Goal: Task Accomplishment & Management: Use online tool/utility

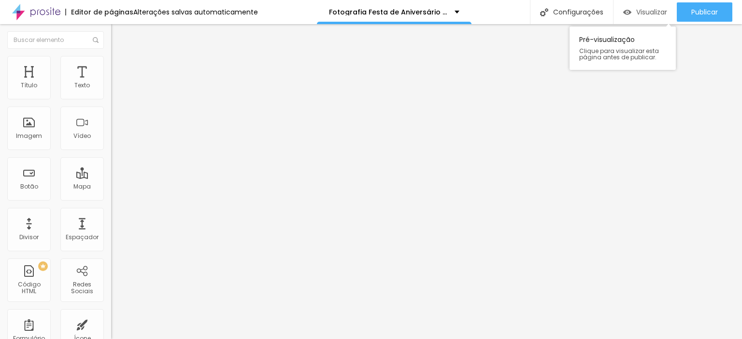
click at [647, 11] on font "Visualizar" at bounding box center [651, 12] width 31 height 10
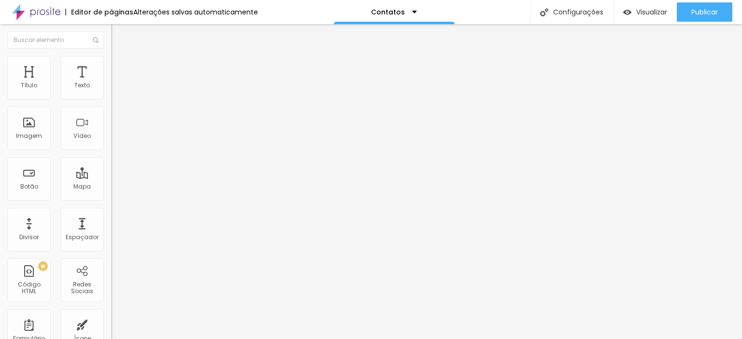
click at [111, 58] on img at bounding box center [115, 60] width 9 height 9
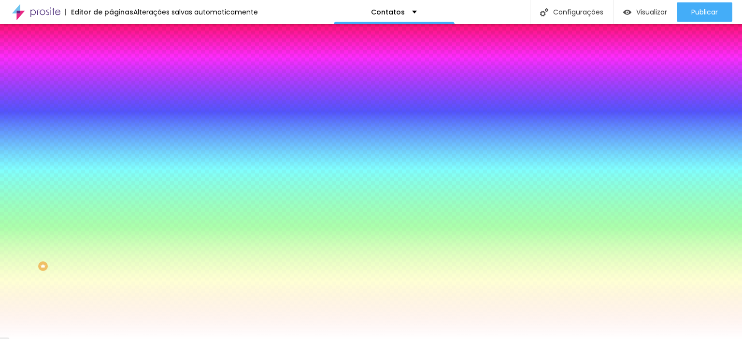
click at [111, 66] on img at bounding box center [115, 70] width 9 height 9
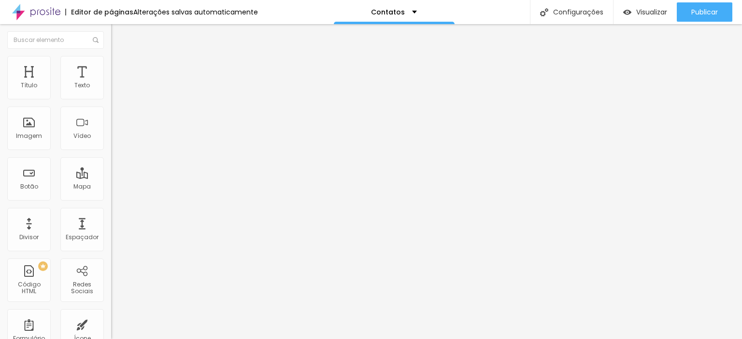
click at [111, 66] on li "Avançado" at bounding box center [166, 71] width 111 height 10
click at [111, 218] on input "text" at bounding box center [169, 223] width 116 height 10
click at [111, 55] on img at bounding box center [115, 50] width 9 height 9
click at [118, 37] on img "button" at bounding box center [122, 35] width 8 height 8
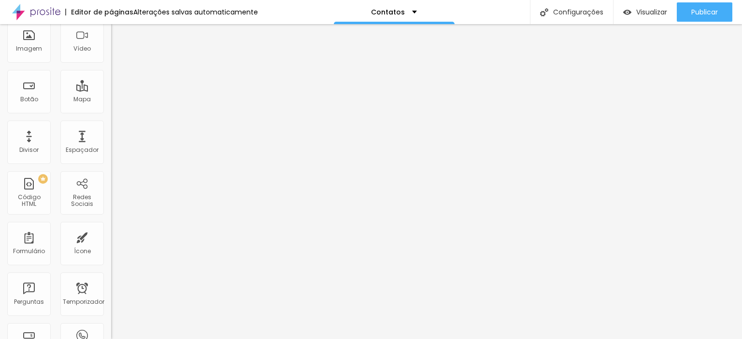
scroll to position [97, 0]
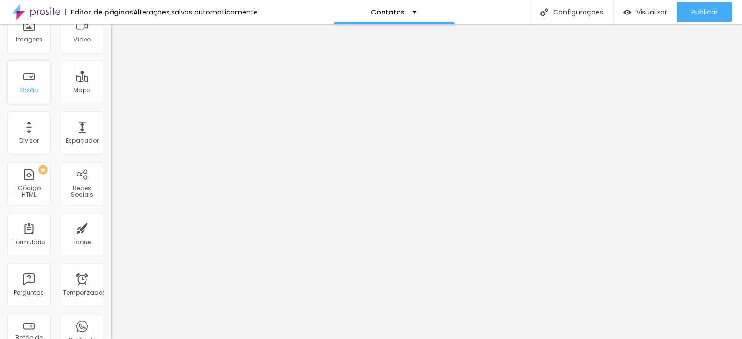
click at [30, 83] on div "Botão" at bounding box center [28, 82] width 43 height 43
click at [31, 89] on font "Botão" at bounding box center [29, 90] width 18 height 8
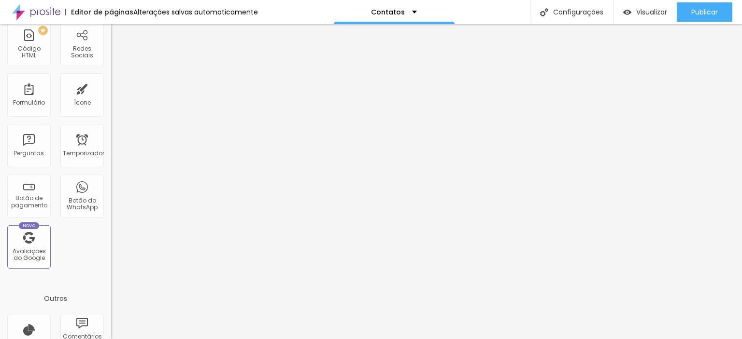
scroll to position [231, 0]
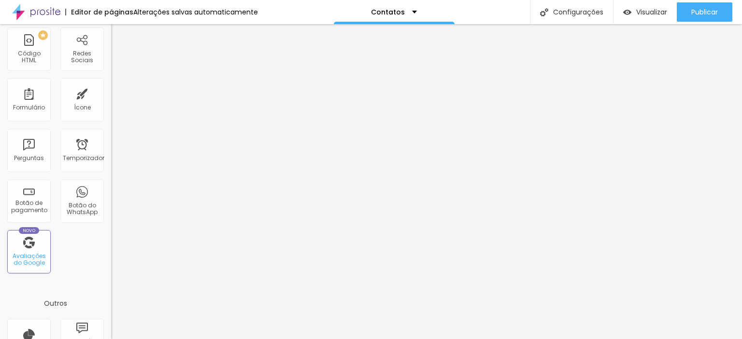
click at [30, 255] on font "Avaliações do Google" at bounding box center [29, 259] width 33 height 15
click at [29, 247] on div "Novo Avaliações do Google" at bounding box center [28, 251] width 43 height 43
click at [29, 268] on div "Novo Avaliações do Google" at bounding box center [28, 251] width 43 height 43
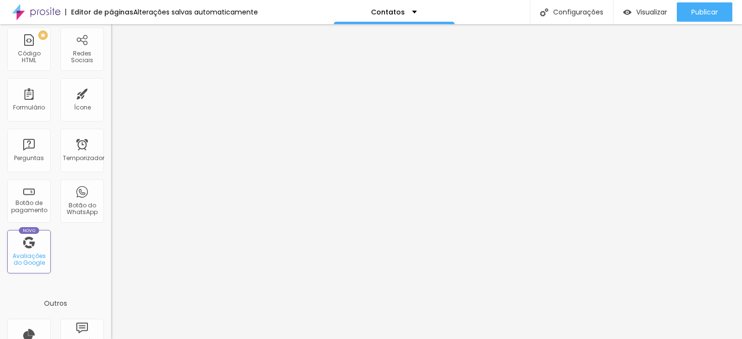
click at [29, 268] on div "Novo Avaliações do Google" at bounding box center [28, 251] width 43 height 43
click at [29, 254] on font "Avaliações do Google" at bounding box center [29, 259] width 33 height 15
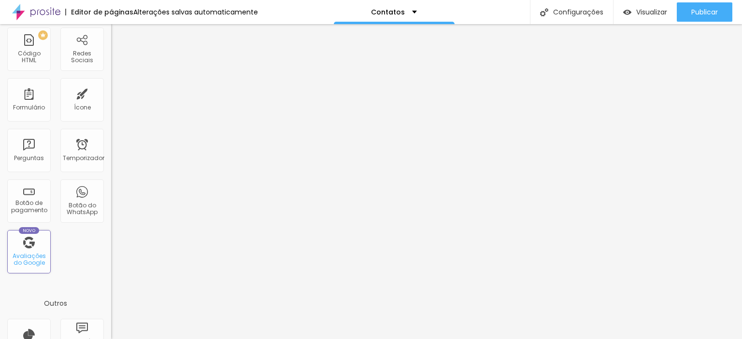
click at [29, 254] on font "Avaliações do Google" at bounding box center [29, 259] width 33 height 15
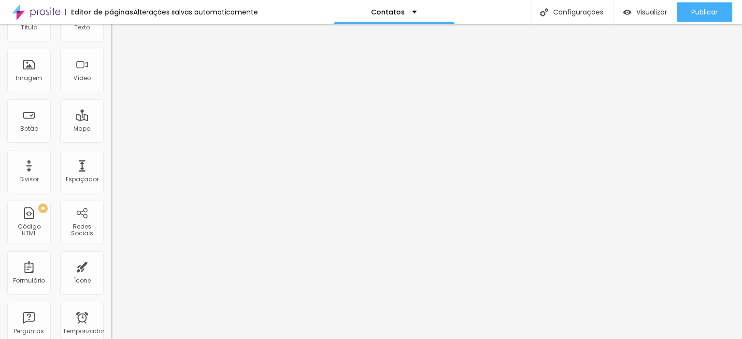
scroll to position [0, 0]
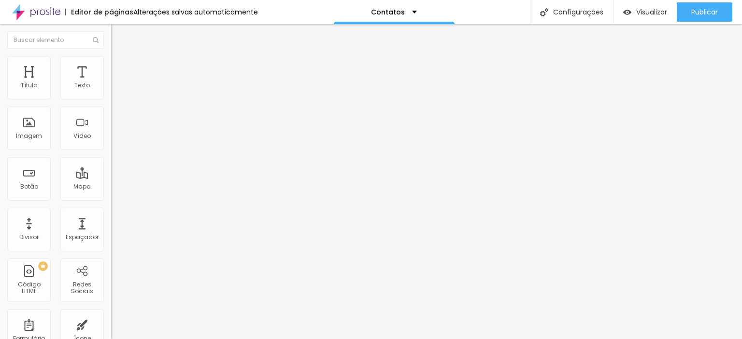
click at [111, 193] on input at bounding box center [176, 198] width 131 height 10
type input "Estúdio Babicz Fotografias - Avenida Brasil - zona 8, Maringá - PR, Brasil"
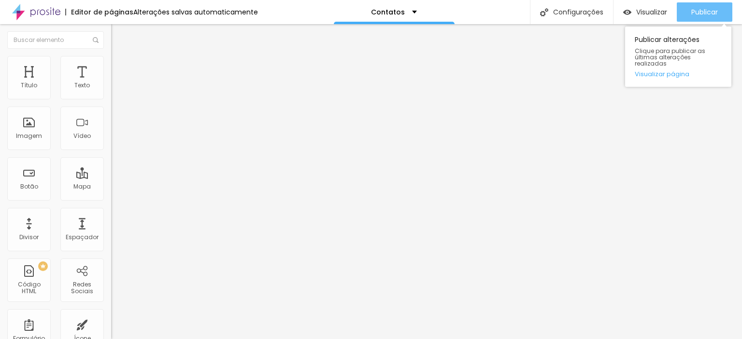
click at [700, 7] on font "Publicar" at bounding box center [704, 12] width 27 height 10
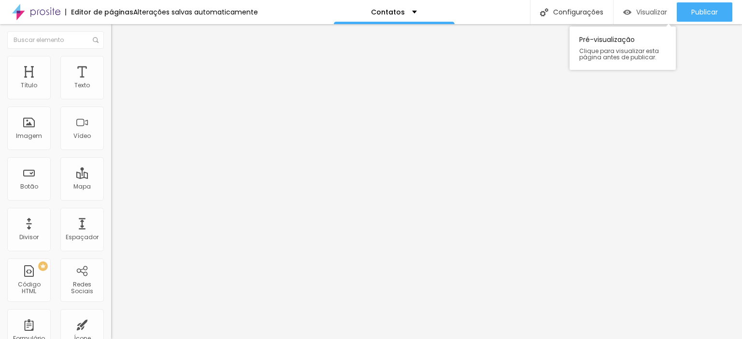
click at [647, 8] on font "Visualizar" at bounding box center [651, 12] width 31 height 10
click at [33, 177] on div "Botão" at bounding box center [28, 178] width 43 height 43
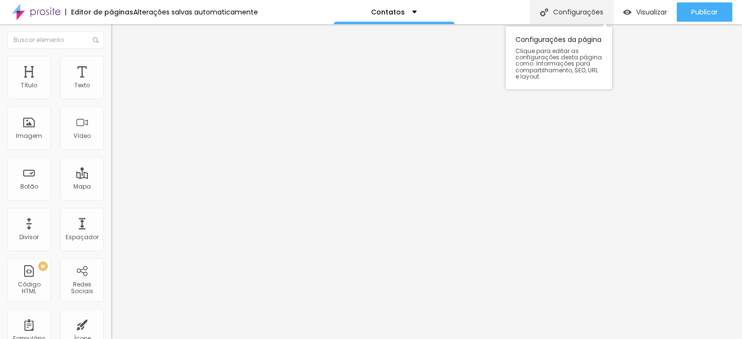
click at [568, 14] on font "Configurações" at bounding box center [578, 12] width 50 height 10
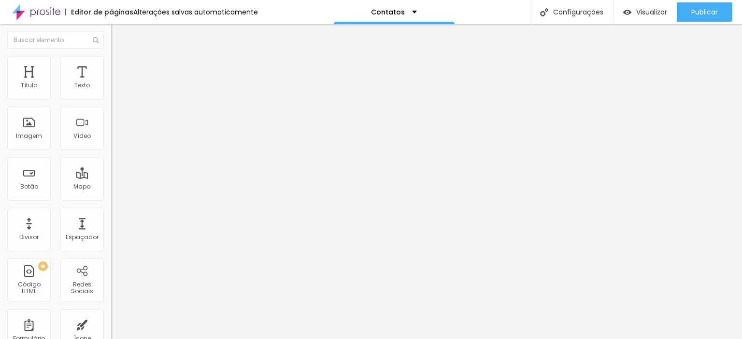
click at [650, 16] on font "Visualizar" at bounding box center [651, 12] width 31 height 10
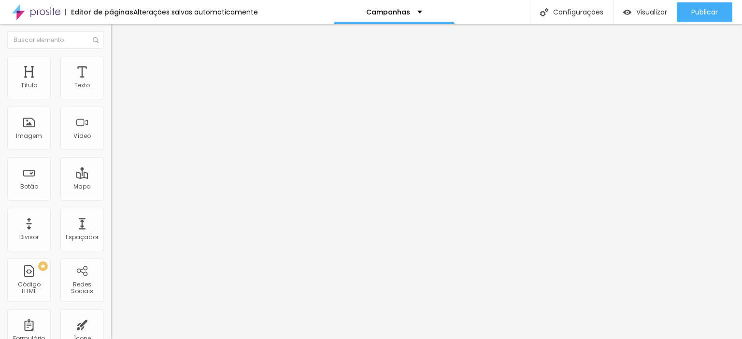
click at [117, 83] on font "Trocar imagem" at bounding box center [140, 79] width 47 height 8
drag, startPoint x: 58, startPoint y: 110, endPoint x: 56, endPoint y: 121, distance: 11.7
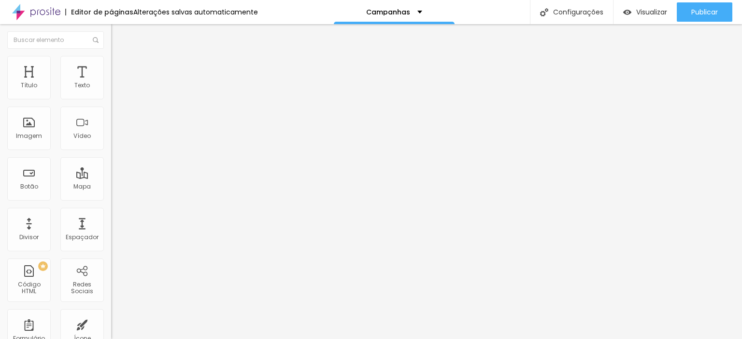
click at [111, 82] on div "Trocar imagem" at bounding box center [166, 78] width 111 height 7
click at [117, 83] on font "Trocar imagem" at bounding box center [140, 79] width 47 height 8
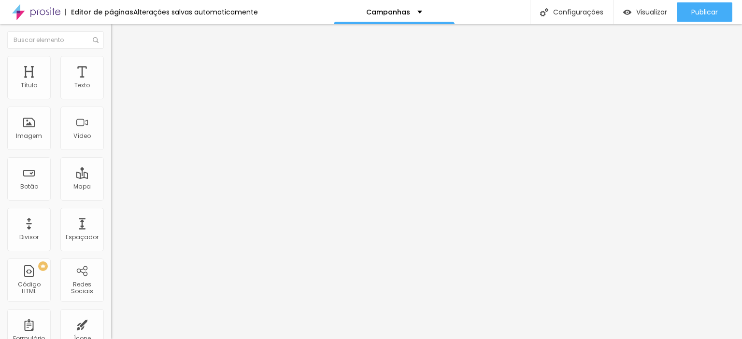
click at [111, 91] on input "3 dicas de como captar mais clientes" at bounding box center [169, 86] width 116 height 10
type input "3"
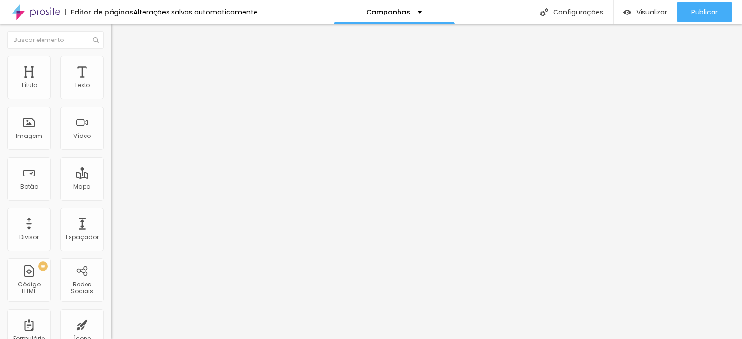
scroll to position [0, 14]
type input "Pré-venda ESPECIAL DE NATAL 2025"
click at [120, 65] on font "Estilo" at bounding box center [127, 62] width 15 height 8
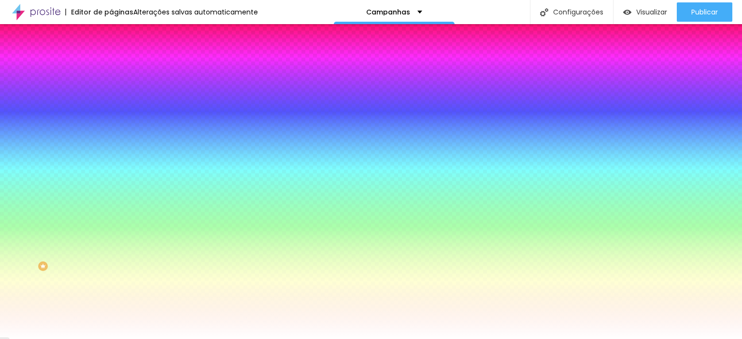
click at [111, 66] on li "Avançado" at bounding box center [166, 71] width 111 height 10
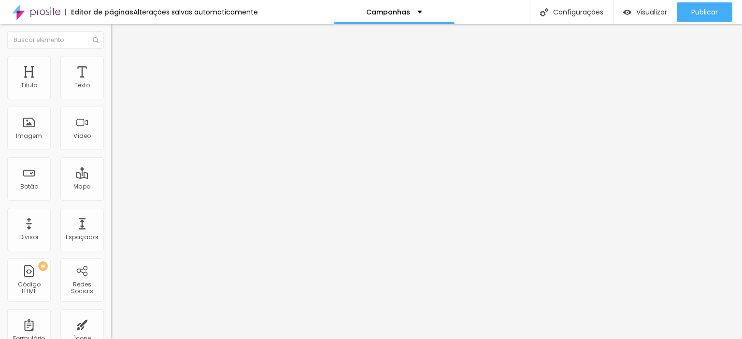
click at [111, 55] on img at bounding box center [115, 50] width 9 height 9
click at [111, 211] on div at bounding box center [166, 211] width 111 height 0
click at [111, 199] on input "https://" at bounding box center [169, 194] width 116 height 10
click at [111, 173] on img at bounding box center [113, 175] width 4 height 4
click at [111, 172] on div at bounding box center [166, 175] width 111 height 6
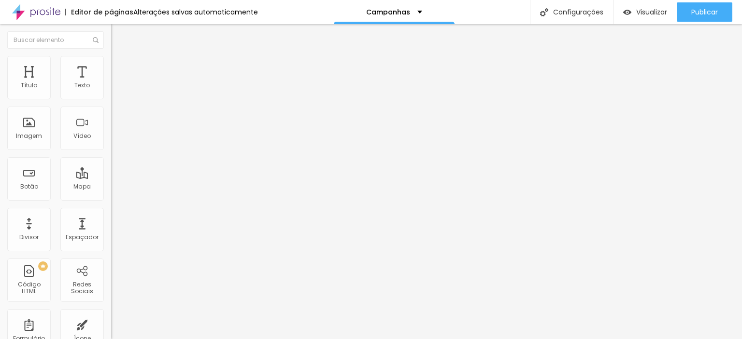
click at [111, 215] on div "Texto Pré-venda ESPECIAL DE NATAL 2025 Alinhamento Tamanho Normal Pequeno Norma…" at bounding box center [166, 148] width 111 height 146
click at [111, 207] on div "URL https://" at bounding box center [166, 195] width 111 height 24
click at [111, 216] on img at bounding box center [113, 213] width 5 height 5
click at [111, 211] on div at bounding box center [166, 211] width 111 height 0
click at [111, 216] on img at bounding box center [113, 213] width 5 height 5
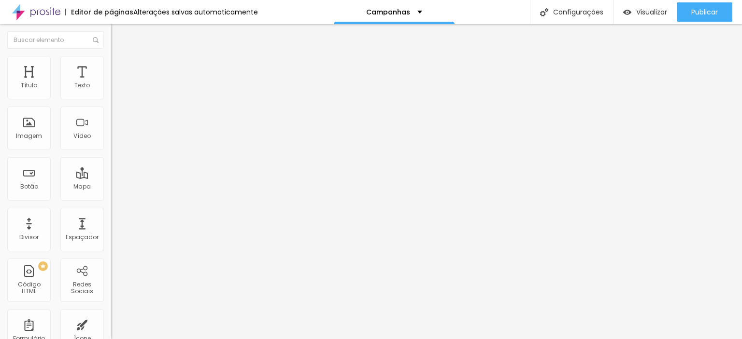
click at [118, 34] on img "button" at bounding box center [122, 35] width 8 height 8
click at [636, 6] on div "Visualizar" at bounding box center [645, 11] width 44 height 19
click at [118, 33] on img "button" at bounding box center [122, 35] width 8 height 8
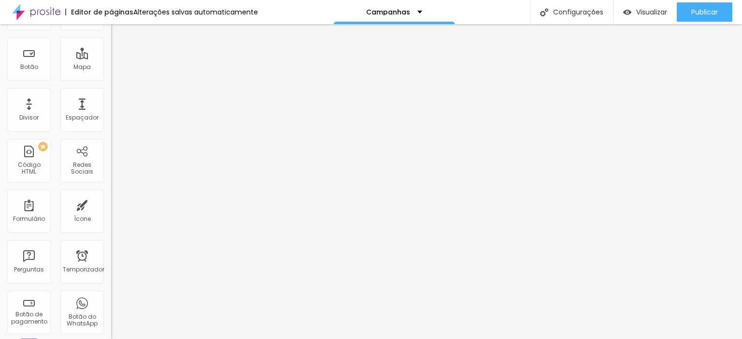
scroll to position [124, 0]
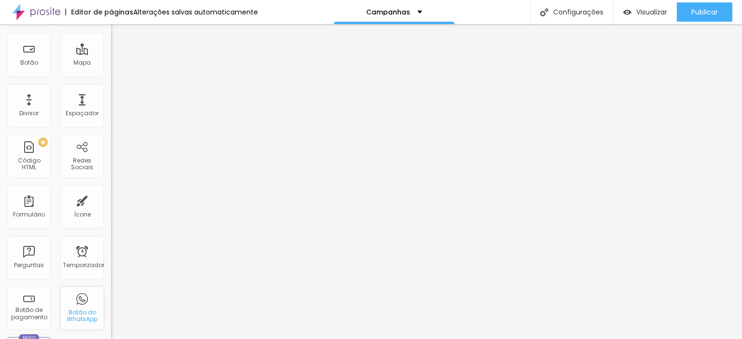
click at [72, 301] on div "Botão do WhatsApp" at bounding box center [81, 308] width 43 height 43
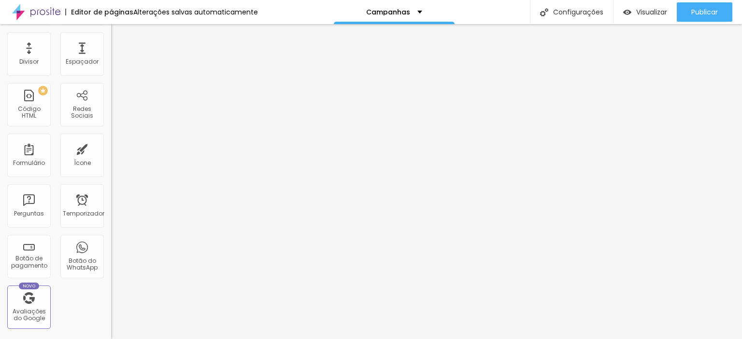
scroll to position [195, 0]
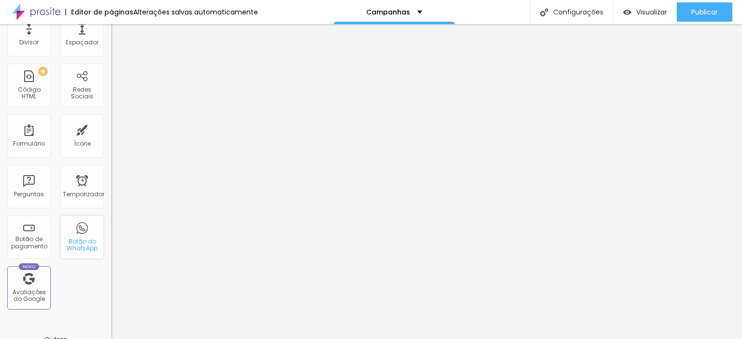
click at [75, 243] on font "Botão do WhatsApp" at bounding box center [82, 245] width 31 height 15
click at [646, 8] on font "Visualizar" at bounding box center [651, 12] width 31 height 10
